Goal: Navigation & Orientation: Find specific page/section

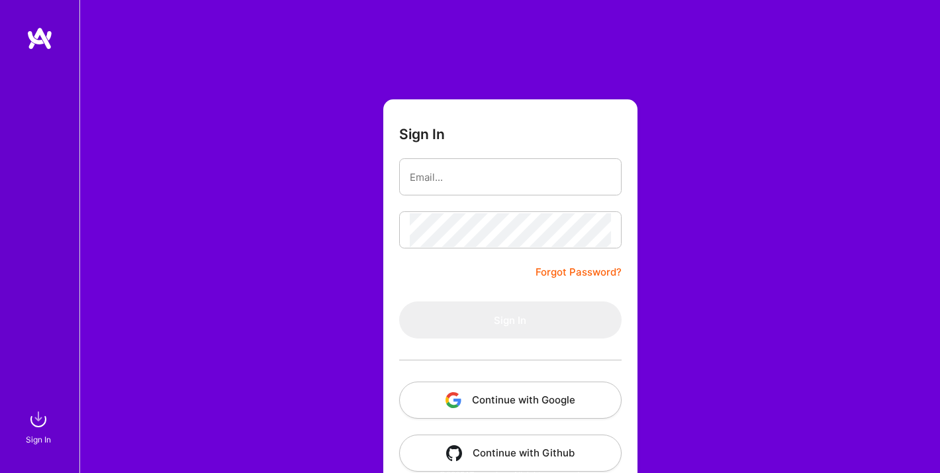
click at [443, 187] on input "email" at bounding box center [510, 177] width 201 height 34
click at [432, 176] on input "email" at bounding box center [510, 177] width 201 height 34
type input "[EMAIL_ADDRESS][DOMAIN_NAME]"
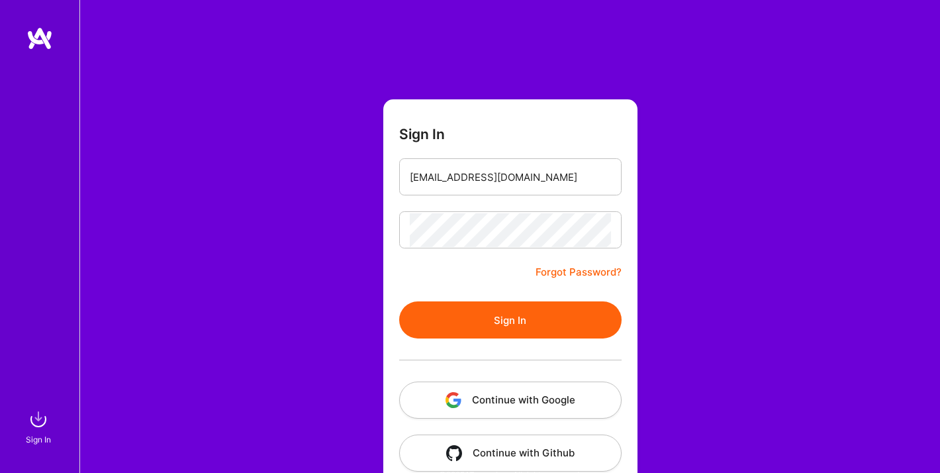
click at [500, 329] on button "Sign In" at bounding box center [510, 319] width 222 height 37
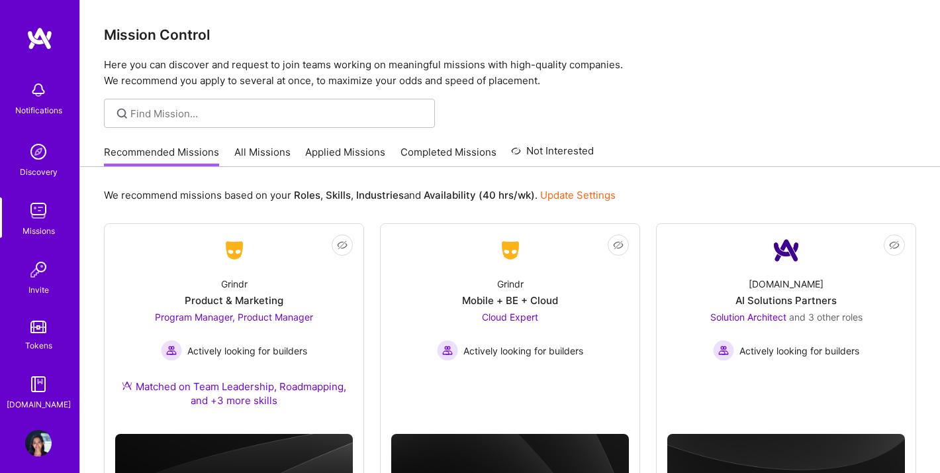
click at [463, 159] on link "Completed Missions" at bounding box center [448, 156] width 96 height 22
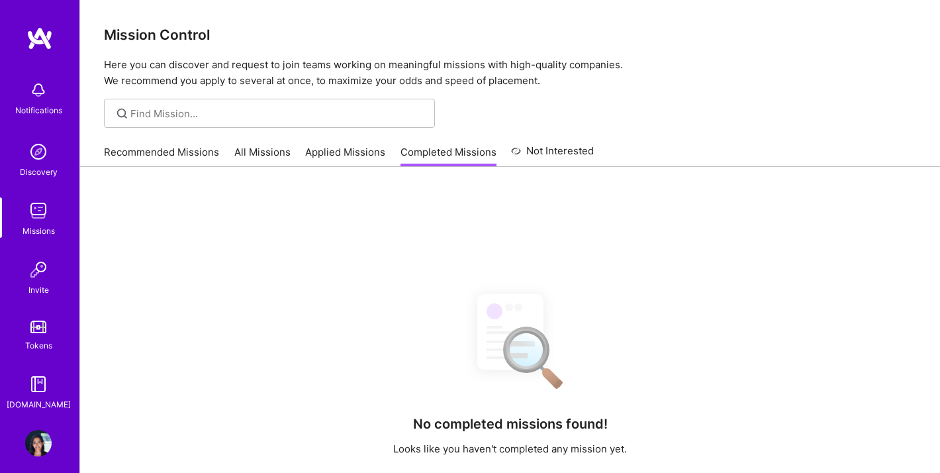
click at [329, 159] on link "Applied Missions" at bounding box center [345, 156] width 80 height 22
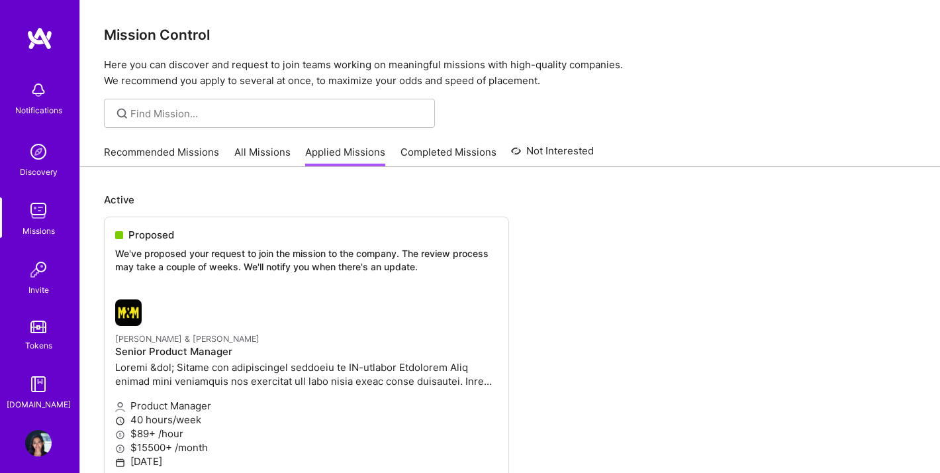
click at [191, 155] on link "Recommended Missions" at bounding box center [161, 156] width 115 height 22
